Goal: Task Accomplishment & Management: Manage account settings

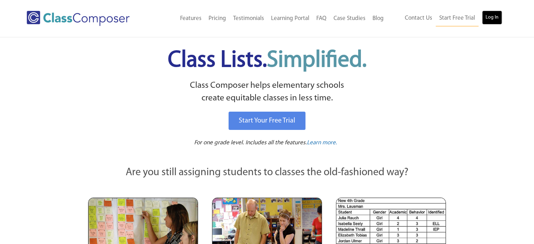
click at [491, 16] on link "Log In" at bounding box center [492, 18] width 20 height 14
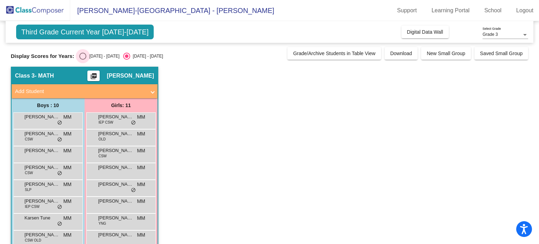
click at [105, 58] on div "[DATE] - [DATE]" at bounding box center [102, 56] width 33 height 6
click at [83, 60] on input "[DATE] - [DATE]" at bounding box center [82, 60] width 0 height 0
radio input "true"
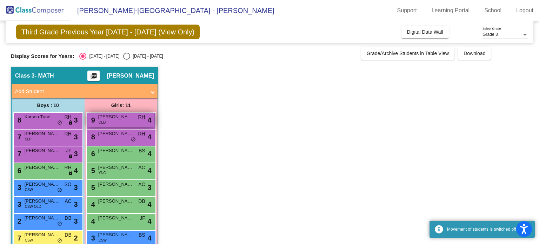
click at [122, 119] on span "[PERSON_NAME]" at bounding box center [115, 116] width 35 height 7
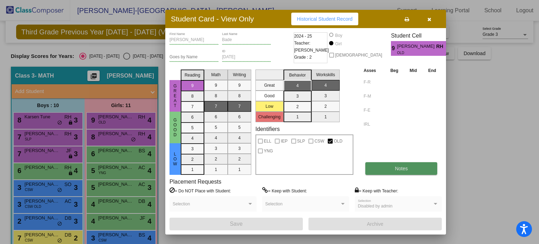
click at [402, 163] on button "Notes" at bounding box center [401, 168] width 72 height 13
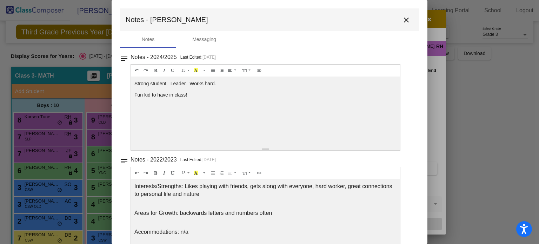
click at [403, 18] on mat-icon "close" at bounding box center [406, 20] width 8 height 8
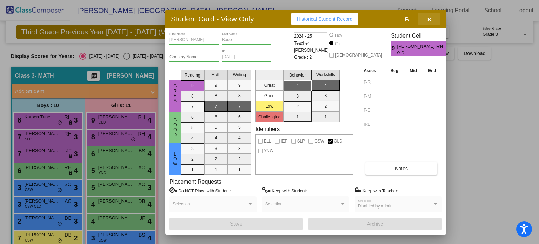
click at [431, 19] on icon "button" at bounding box center [429, 19] width 4 height 5
